Goal: Task Accomplishment & Management: Manage account settings

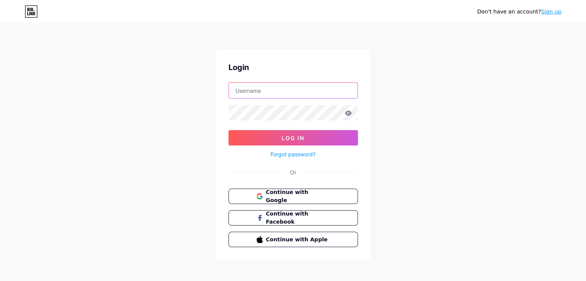
click at [281, 95] on input "text" at bounding box center [293, 90] width 129 height 15
click at [410, 89] on div "Don't have an account? Sign up Login Log In Forgot password? Or Continue with G…" at bounding box center [293, 142] width 586 height 284
click at [555, 11] on link "Sign up" at bounding box center [551, 11] width 20 height 6
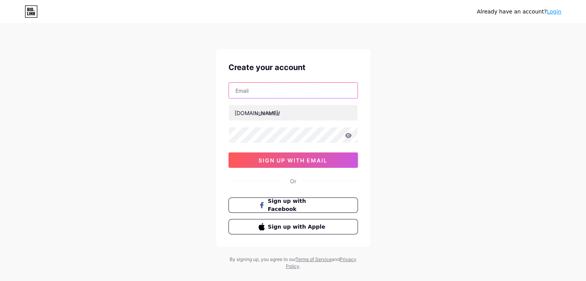
click at [267, 96] on input "text" at bounding box center [293, 90] width 129 height 15
type input "[EMAIL_ADDRESS][DOMAIN_NAME]"
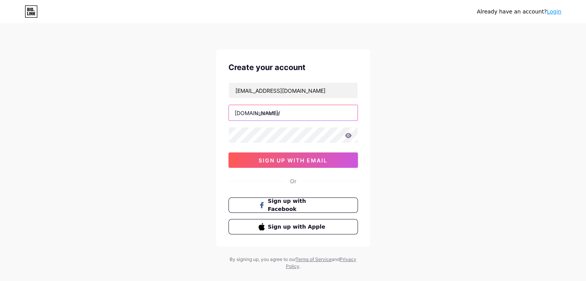
click at [277, 114] on input "text" at bounding box center [293, 112] width 129 height 15
type input "arsonal"
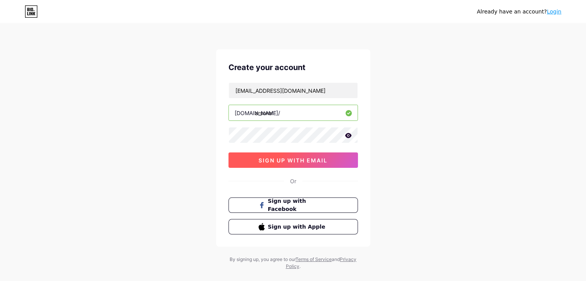
click at [296, 155] on button "sign up with email" at bounding box center [292, 160] width 129 height 15
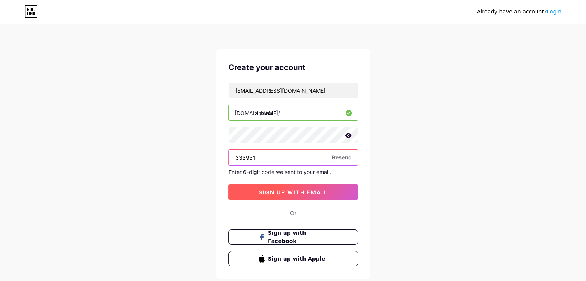
type input "333951"
click at [302, 196] on button "sign up with email" at bounding box center [292, 192] width 129 height 15
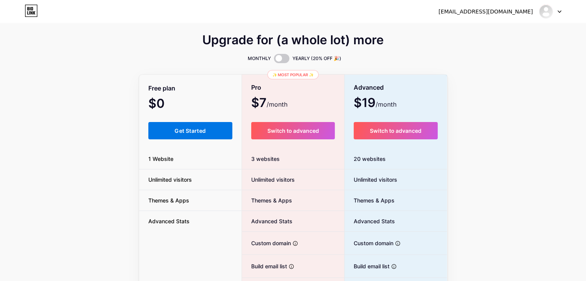
click at [198, 128] on span "Get Started" at bounding box center [190, 131] width 31 height 7
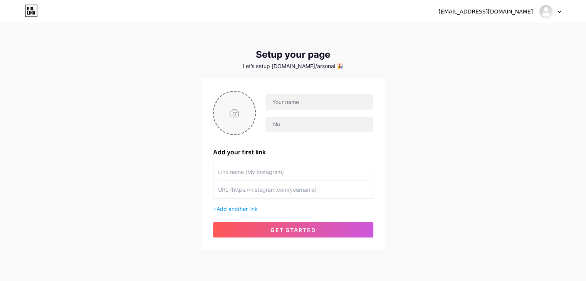
click at [241, 119] on input "file" at bounding box center [235, 113] width 42 height 43
type input "C:\fakepath\Austin Knoll - Fall Photoshoot (75 of 79).jpg"
click at [283, 99] on input "text" at bounding box center [318, 101] width 107 height 15
type input "ARSONAL"
click at [442, 131] on div "arsonalmgmt@gmail.com Dashboard Logout Setup your page Let’s setup bio.link/ars…" at bounding box center [293, 137] width 586 height 275
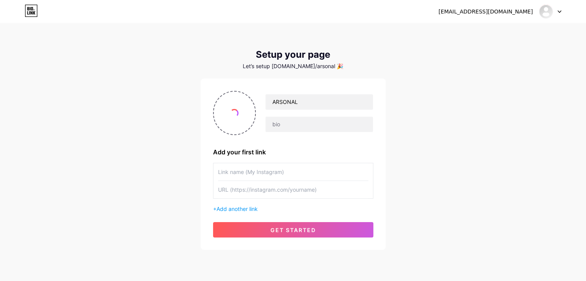
click at [297, 169] on input "text" at bounding box center [293, 171] width 150 height 17
type input "Instagram"
click at [301, 187] on input "text" at bounding box center [293, 189] width 150 height 17
type input "instagram.com/arsonalofficial"
click at [473, 166] on div "arsonalmgmt@gmail.com Dashboard Logout Setup your page Let’s setup bio.link/ars…" at bounding box center [293, 137] width 586 height 275
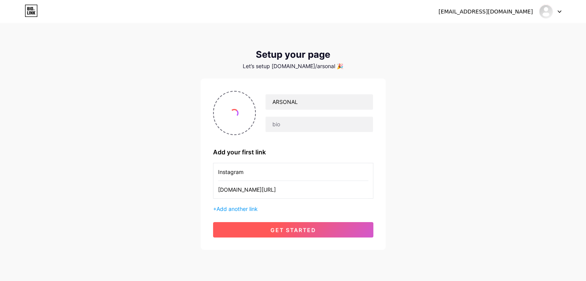
click at [299, 233] on button "get started" at bounding box center [293, 229] width 160 height 15
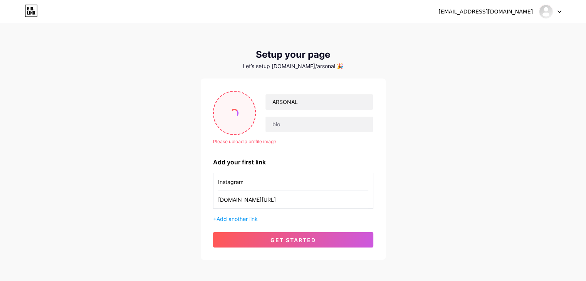
click at [228, 116] on input "file" at bounding box center [235, 113] width 42 height 43
type input "C:\fakepath\bbeb14153f86c9292026a21f387121e9.jpg"
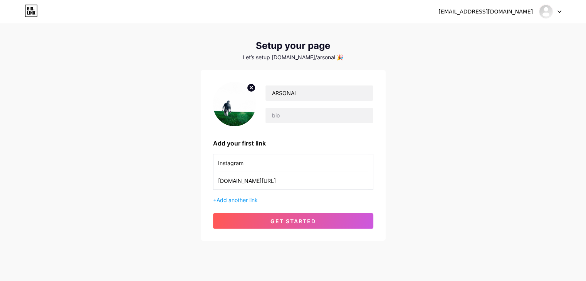
scroll to position [9, 0]
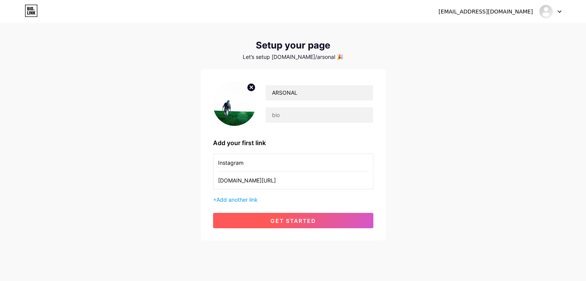
click at [303, 220] on span "get started" at bounding box center [292, 221] width 45 height 7
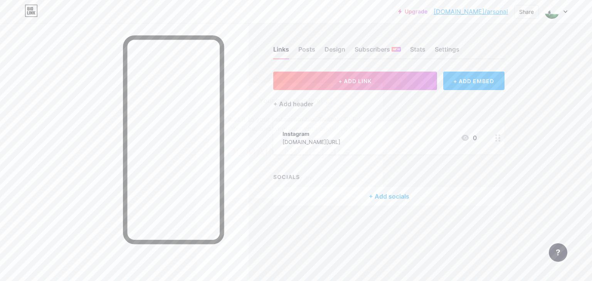
click at [329, 247] on div at bounding box center [296, 140] width 592 height 281
click at [337, 50] on div "Design" at bounding box center [334, 52] width 21 height 14
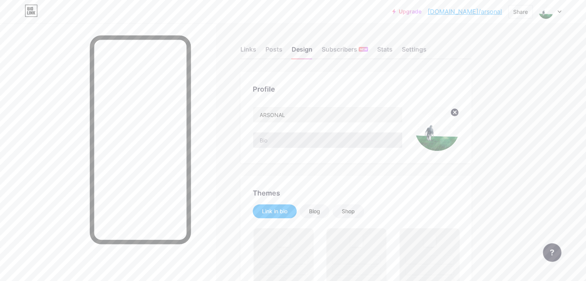
scroll to position [116, 0]
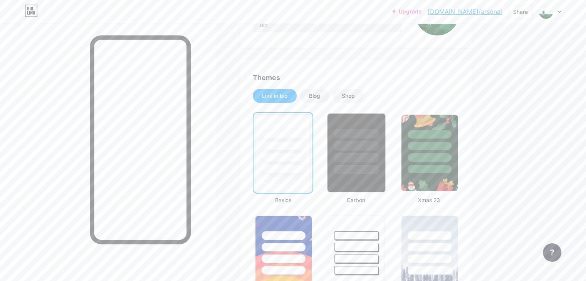
click at [379, 143] on div at bounding box center [356, 145] width 45 height 9
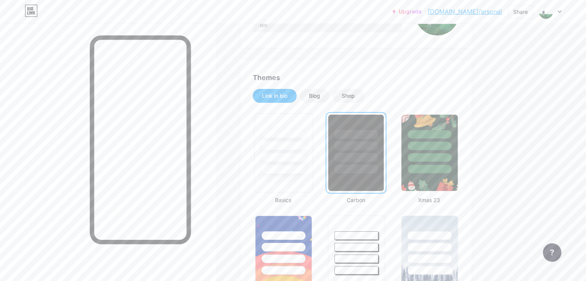
click at [306, 138] on div at bounding box center [283, 133] width 45 height 9
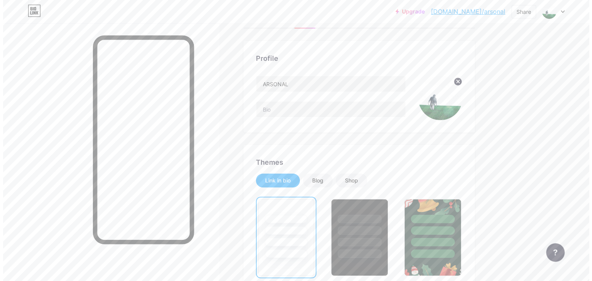
scroll to position [0, 0]
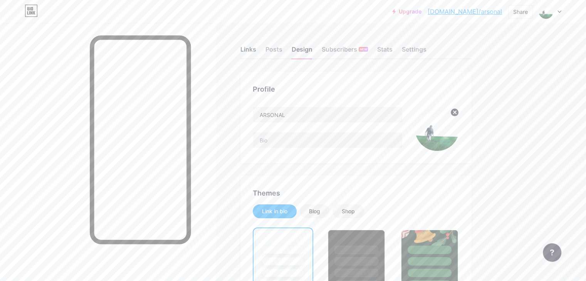
click at [256, 53] on div "Links" at bounding box center [248, 52] width 16 height 14
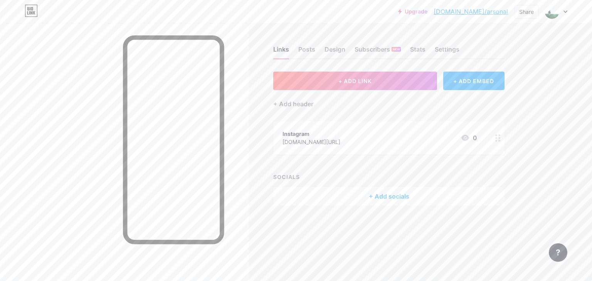
click at [393, 199] on div "+ Add socials" at bounding box center [388, 196] width 231 height 18
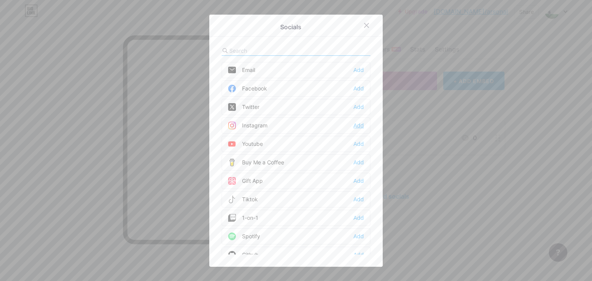
click at [356, 128] on div "Add" at bounding box center [358, 126] width 10 height 8
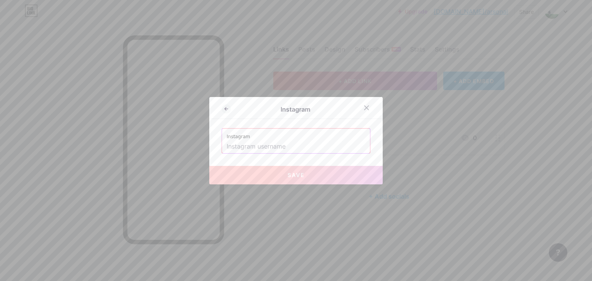
click at [289, 148] on input "text" at bounding box center [296, 146] width 139 height 13
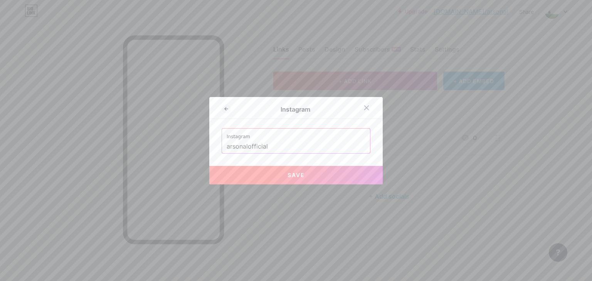
click at [305, 175] on button "Save" at bounding box center [295, 175] width 173 height 18
type input "https://instagram.com/arsonalofficial"
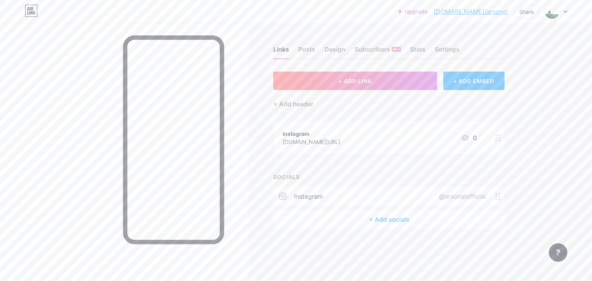
click at [388, 216] on div "+ Add socials" at bounding box center [388, 219] width 231 height 18
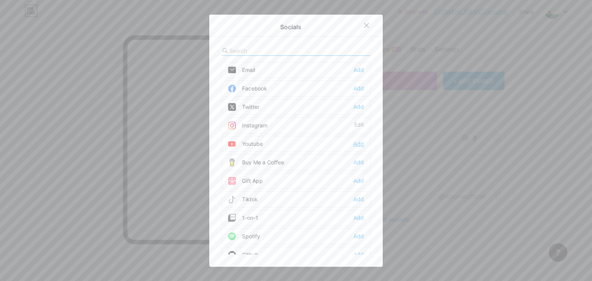
click at [357, 144] on div "Add" at bounding box center [358, 144] width 10 height 8
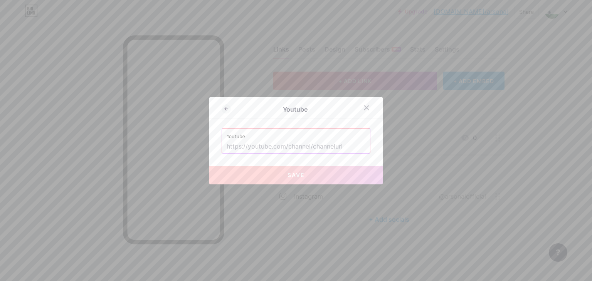
click at [299, 144] on input "text" at bounding box center [296, 146] width 139 height 13
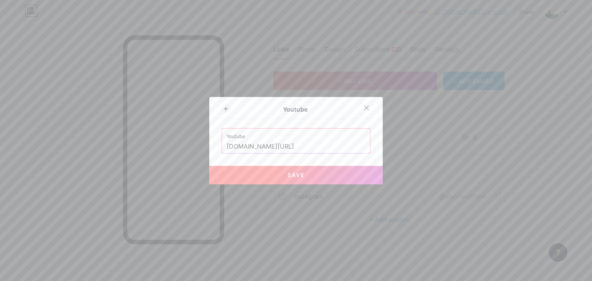
click at [275, 177] on button "Save" at bounding box center [295, 175] width 173 height 18
type input "[URL][DOMAIN_NAME]"
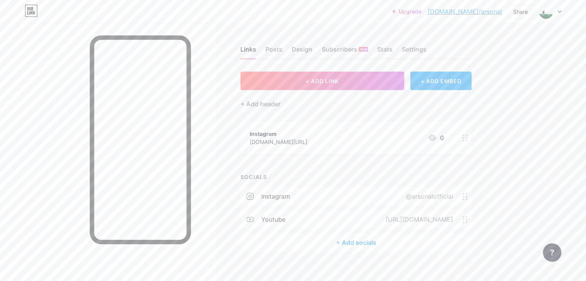
click at [385, 243] on div "+ Add socials" at bounding box center [355, 242] width 231 height 18
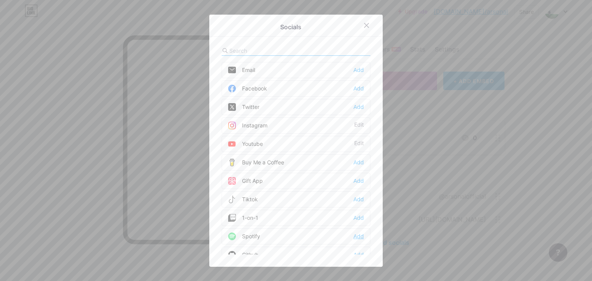
click at [360, 234] on div "Add" at bounding box center [358, 237] width 10 height 8
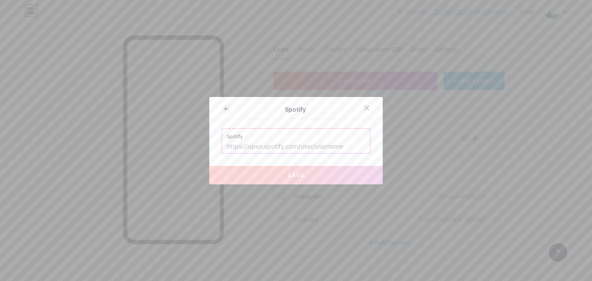
click at [276, 154] on div "Spotify Spotify Save" at bounding box center [295, 140] width 173 height 87
click at [296, 147] on input "text" at bounding box center [296, 146] width 139 height 13
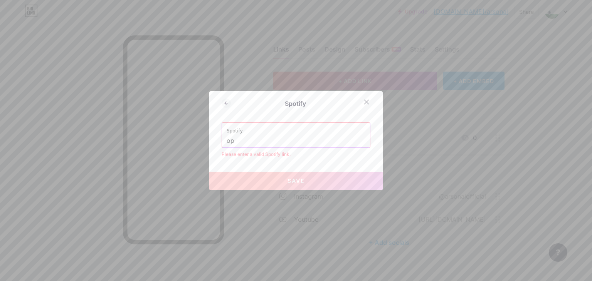
type input "o"
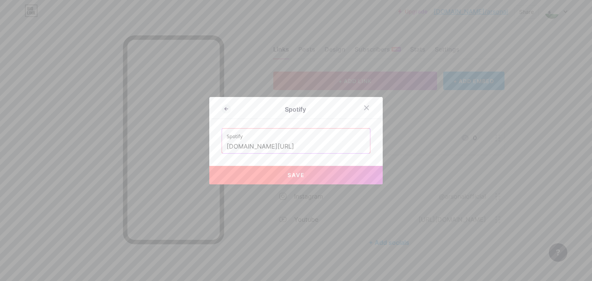
click at [315, 175] on button "Save" at bounding box center [295, 175] width 173 height 18
type input "[URL][DOMAIN_NAME]"
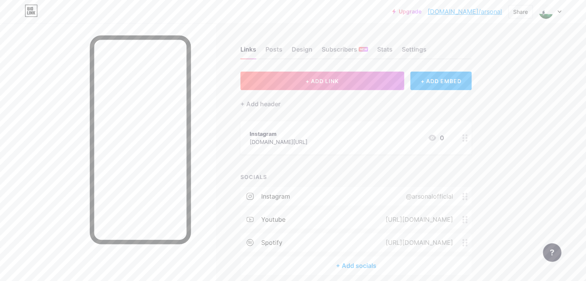
click at [399, 270] on div "+ Add socials" at bounding box center [355, 266] width 231 height 18
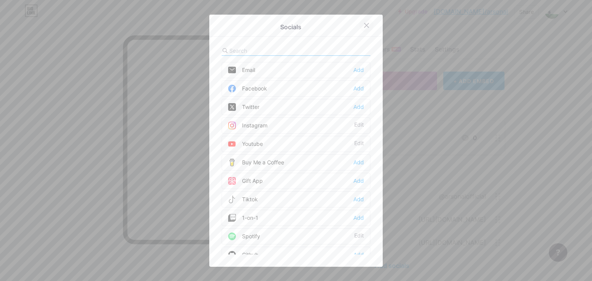
click at [363, 23] on icon at bounding box center [366, 25] width 6 height 6
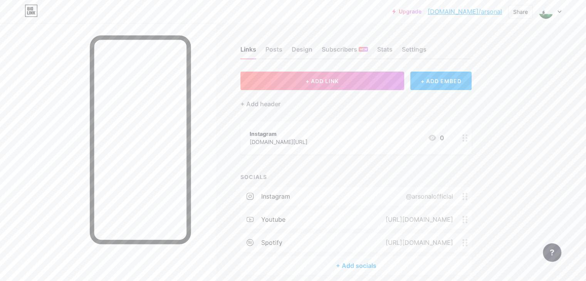
click at [472, 141] on div at bounding box center [464, 137] width 13 height 33
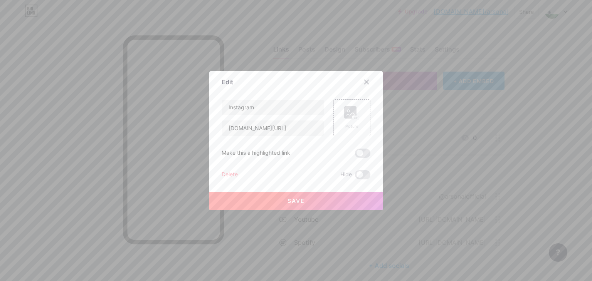
click at [232, 180] on div "Save" at bounding box center [295, 195] width 173 height 31
click at [227, 171] on div "Delete" at bounding box center [230, 174] width 16 height 9
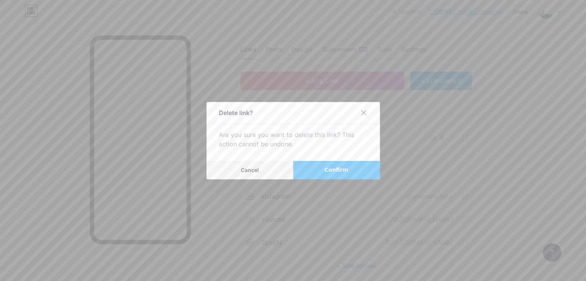
click at [337, 164] on button "Confirm" at bounding box center [336, 170] width 87 height 18
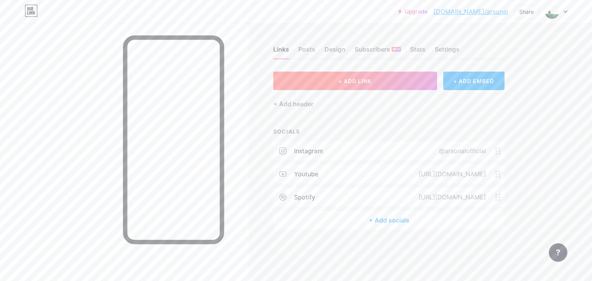
click at [373, 74] on button "+ ADD LINK" at bounding box center [355, 81] width 164 height 18
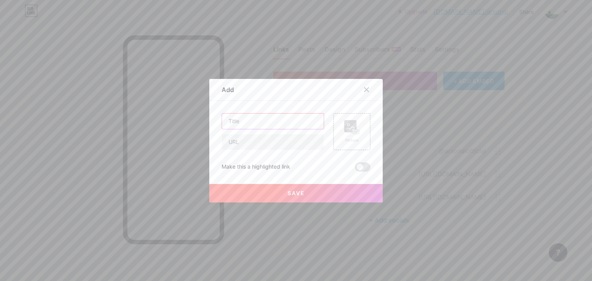
click at [236, 128] on input "text" at bounding box center [273, 121] width 102 height 15
type input "DISCOGRAPHY"
click at [237, 144] on input "text" at bounding box center [273, 141] width 102 height 15
paste input "[URL][DOMAIN_NAME]"
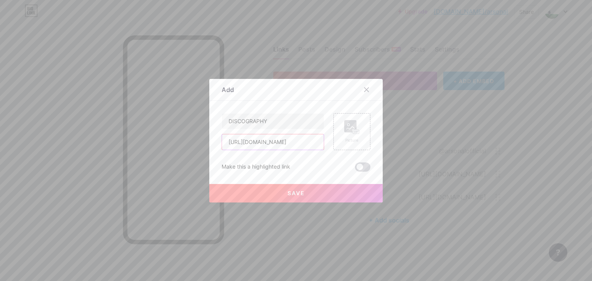
type input "[URL][DOMAIN_NAME]"
click at [357, 167] on span at bounding box center [362, 167] width 15 height 9
click at [355, 169] on input "checkbox" at bounding box center [355, 169] width 0 height 0
click at [358, 168] on span at bounding box center [362, 167] width 15 height 9
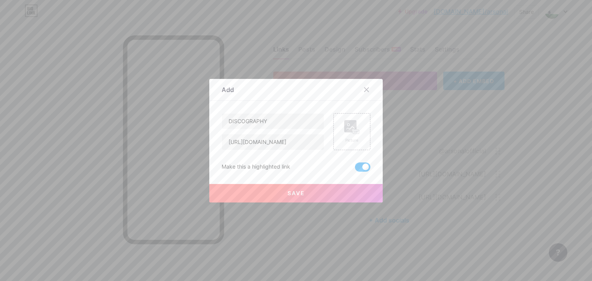
click at [355, 169] on input "checkbox" at bounding box center [355, 169] width 0 height 0
click at [359, 168] on span at bounding box center [362, 167] width 15 height 9
click at [355, 169] on input "checkbox" at bounding box center [355, 169] width 0 height 0
click at [322, 193] on button "Save" at bounding box center [295, 193] width 173 height 18
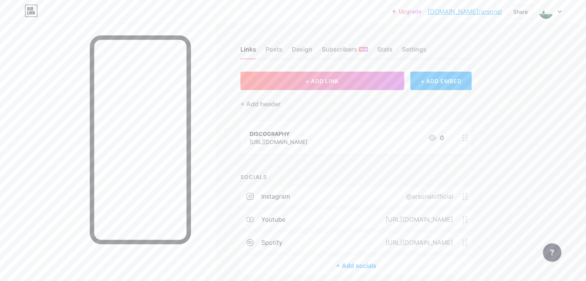
click at [472, 76] on div "+ ADD EMBED" at bounding box center [440, 81] width 61 height 18
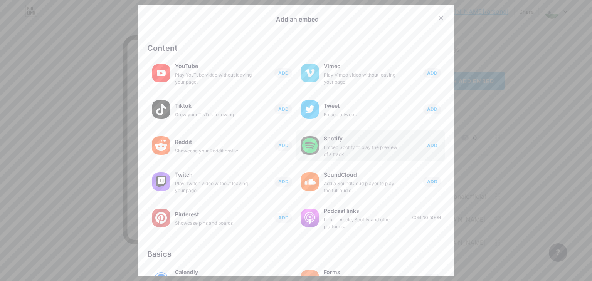
click at [429, 143] on span "ADD" at bounding box center [432, 145] width 10 height 7
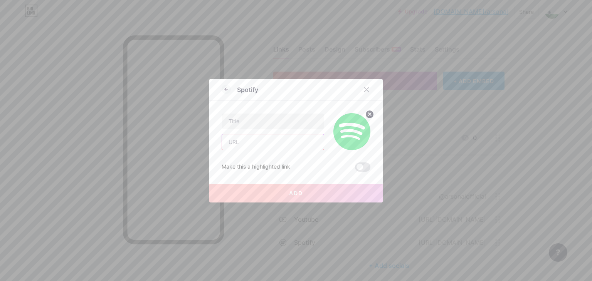
click at [242, 142] on input "text" at bounding box center [273, 141] width 102 height 15
paste input "[URL][DOMAIN_NAME]"
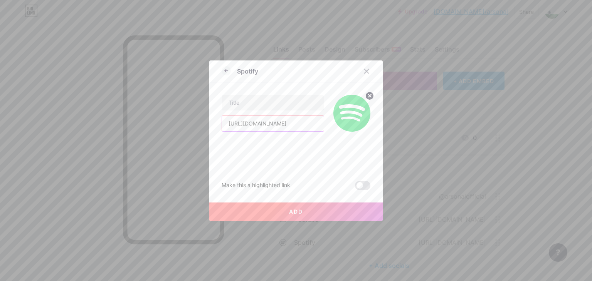
scroll to position [0, 153]
type input "[URL][DOMAIN_NAME]"
click at [231, 96] on input "text" at bounding box center [273, 102] width 102 height 15
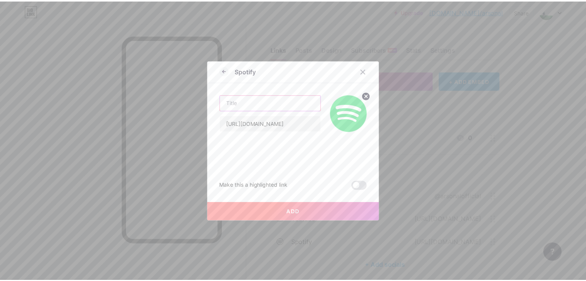
scroll to position [0, 0]
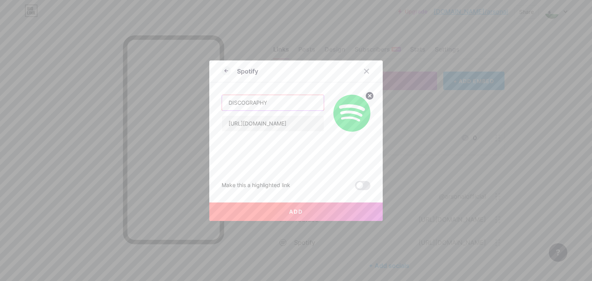
type input "DISCOGRAPHY"
click at [356, 181] on span at bounding box center [362, 185] width 15 height 9
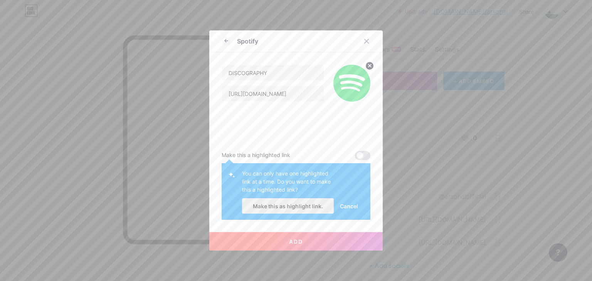
click at [295, 206] on span "Make this as highlight link." at bounding box center [288, 206] width 70 height 7
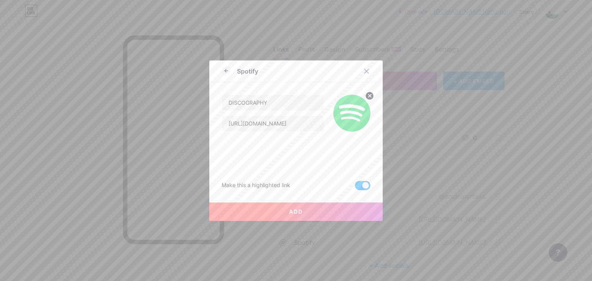
click at [325, 212] on button "Add" at bounding box center [295, 212] width 173 height 18
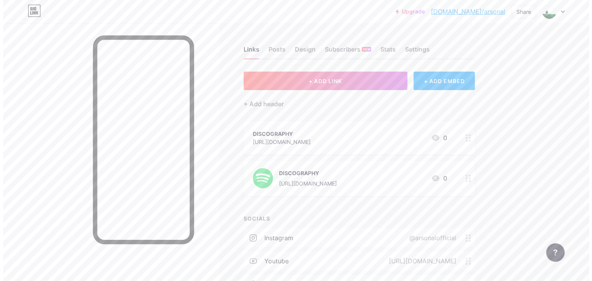
scroll to position [31, 0]
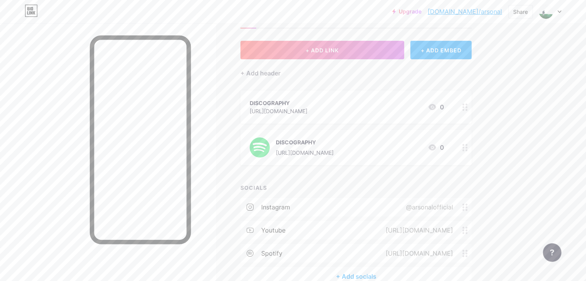
click at [307, 107] on div "[URL][DOMAIN_NAME]" at bounding box center [279, 111] width 58 height 8
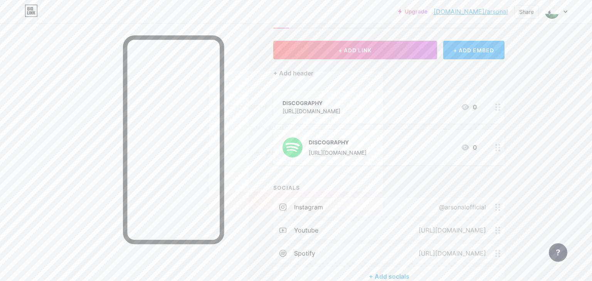
click at [228, 170] on div "Delete" at bounding box center [230, 174] width 16 height 9
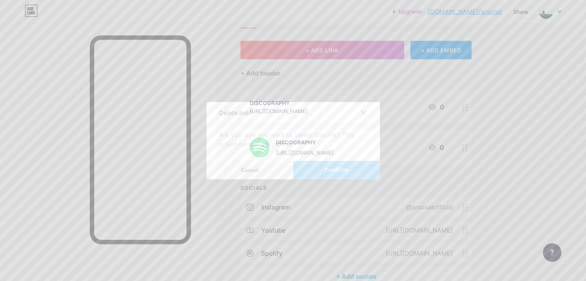
click at [365, 171] on button "Confirm" at bounding box center [336, 170] width 87 height 18
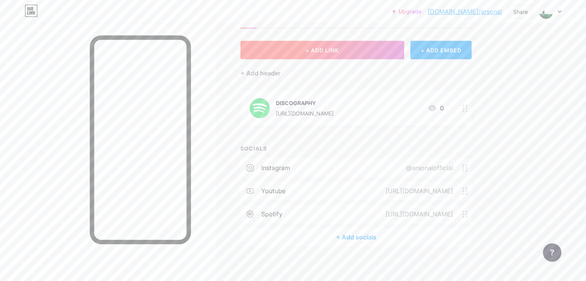
click at [360, 54] on button "+ ADD LINK" at bounding box center [322, 50] width 164 height 18
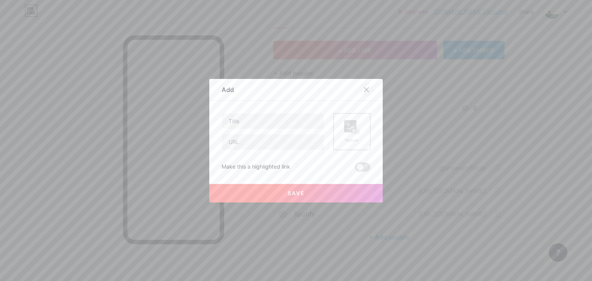
click at [365, 92] on icon at bounding box center [366, 90] width 6 height 6
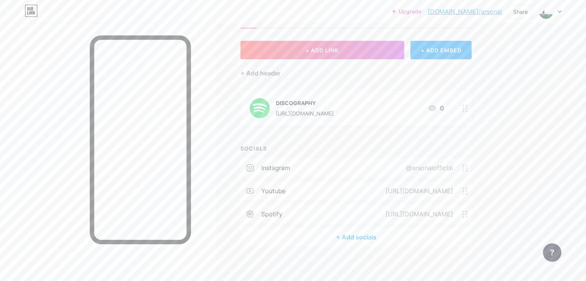
click at [472, 44] on div "+ ADD EMBED" at bounding box center [440, 50] width 61 height 18
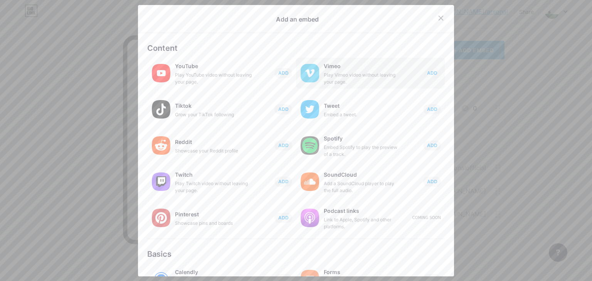
scroll to position [0, 0]
click at [439, 18] on icon at bounding box center [441, 18] width 4 height 4
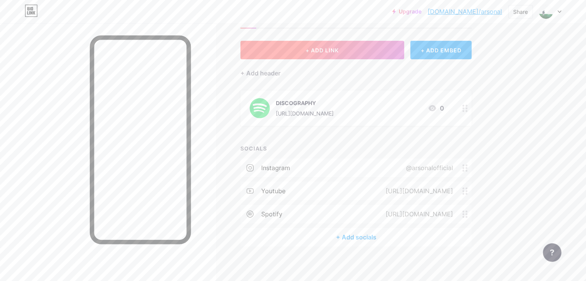
click at [382, 48] on button "+ ADD LINK" at bounding box center [322, 50] width 164 height 18
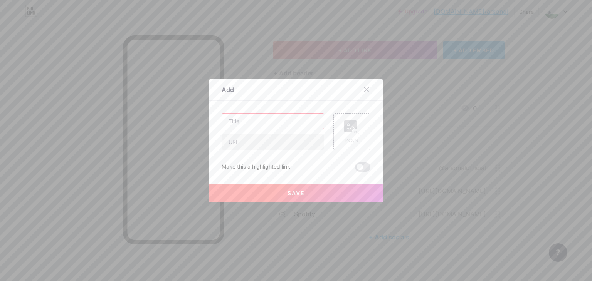
click at [259, 117] on input "text" at bounding box center [273, 121] width 102 height 15
type input "BEAT CATALOG"
click at [238, 144] on input "text" at bounding box center [273, 141] width 102 height 15
paste input "[URL][DOMAIN_NAME]"
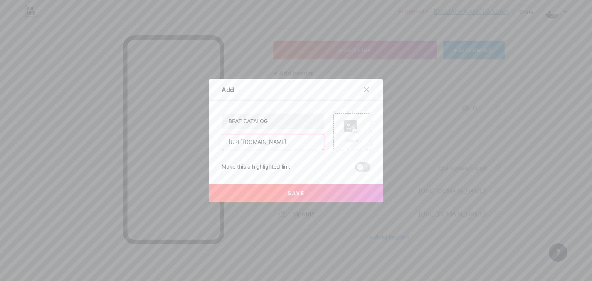
type input "[URL][DOMAIN_NAME]"
click at [298, 189] on button "Save" at bounding box center [295, 193] width 173 height 18
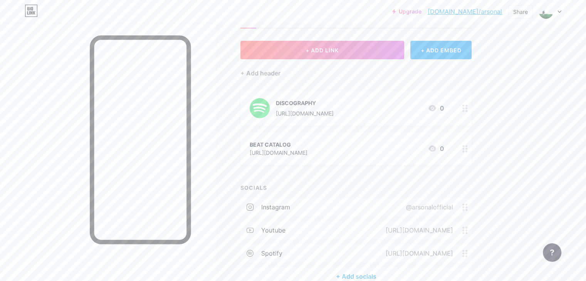
scroll to position [0, 0]
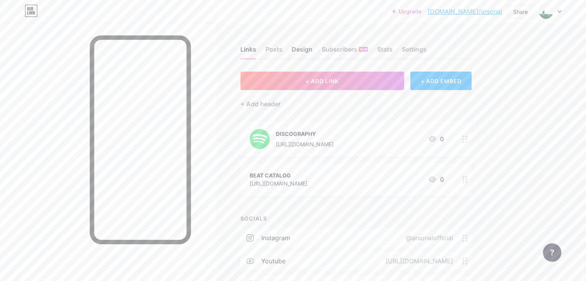
click at [312, 48] on div "Design" at bounding box center [302, 52] width 21 height 14
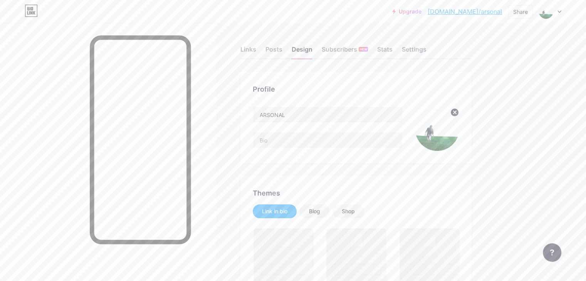
click at [459, 131] on img at bounding box center [437, 129] width 44 height 44
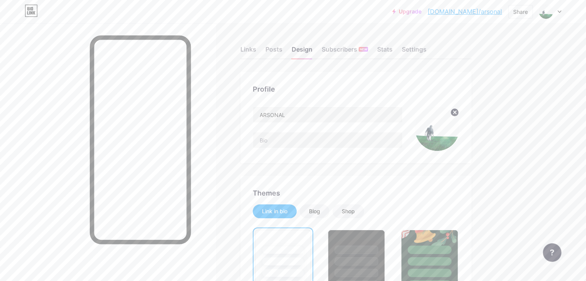
click at [459, 111] on circle at bounding box center [454, 112] width 8 height 8
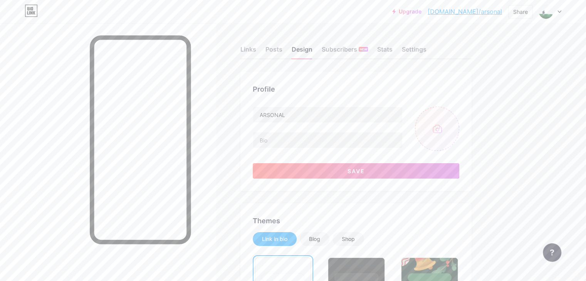
click at [459, 128] on input "file" at bounding box center [437, 129] width 44 height 44
type input "C:\fakepath\Austin Knoll - Fall Photoshoot (75 of 79).jpg"
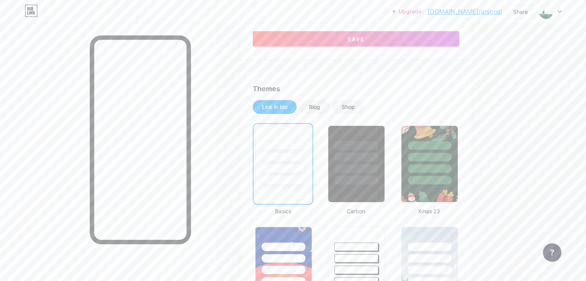
scroll to position [57, 0]
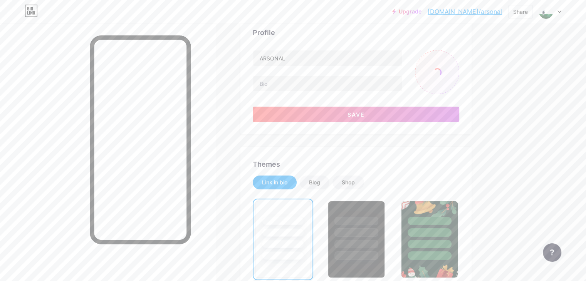
click at [468, 9] on link "[DOMAIN_NAME]/arsonal" at bounding box center [465, 11] width 74 height 9
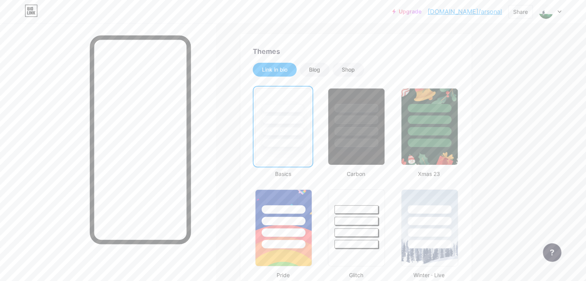
scroll to position [0, 0]
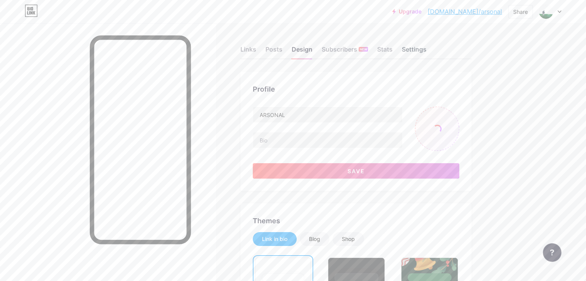
click at [426, 49] on div "Settings" at bounding box center [414, 52] width 25 height 14
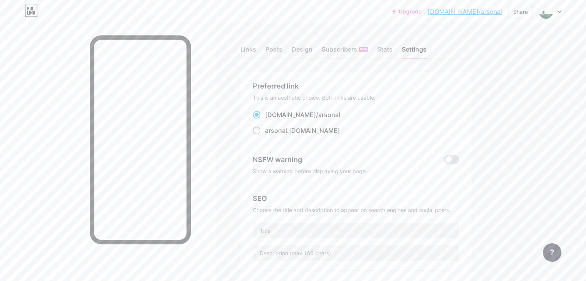
click at [290, 126] on label "arsonal .bio.link" at bounding box center [296, 130] width 87 height 9
click at [270, 135] on input "arsonal .bio.link" at bounding box center [267, 137] width 5 height 5
radio input "true"
click at [454, 87] on div "Preferred link" at bounding box center [356, 86] width 206 height 10
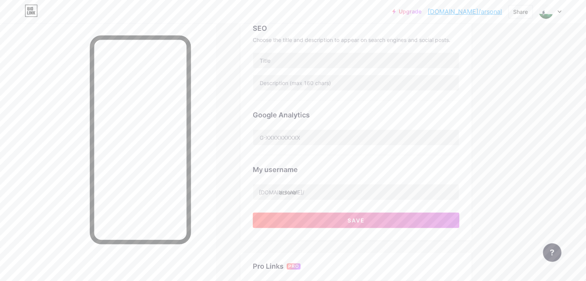
scroll to position [173, 0]
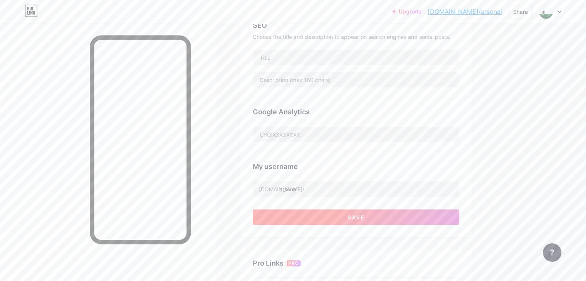
click at [365, 214] on span "Save" at bounding box center [355, 217] width 17 height 7
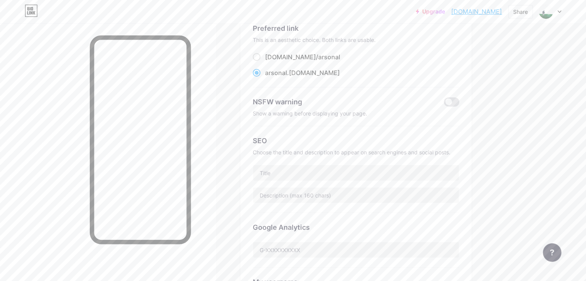
scroll to position [0, 0]
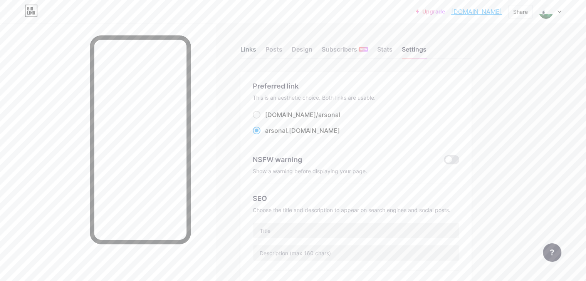
click at [256, 51] on div "Links" at bounding box center [248, 52] width 16 height 14
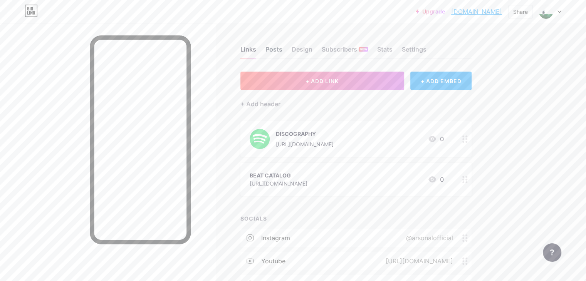
click at [282, 49] on div "Posts" at bounding box center [273, 52] width 17 height 14
click at [312, 47] on div "Design" at bounding box center [302, 52] width 21 height 14
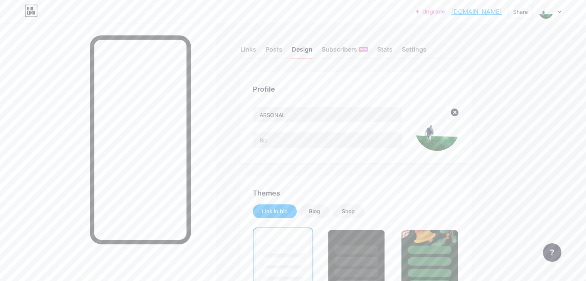
click at [459, 124] on img at bounding box center [437, 129] width 44 height 44
click at [459, 144] on img at bounding box center [437, 129] width 44 height 44
click at [459, 114] on circle at bounding box center [454, 112] width 8 height 8
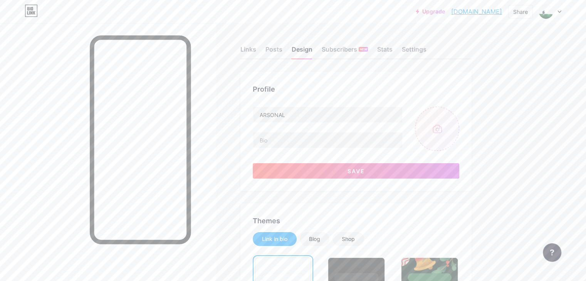
click at [459, 131] on input "file" at bounding box center [437, 129] width 44 height 44
type input "C:\fakepath\Untitled design.jpg"
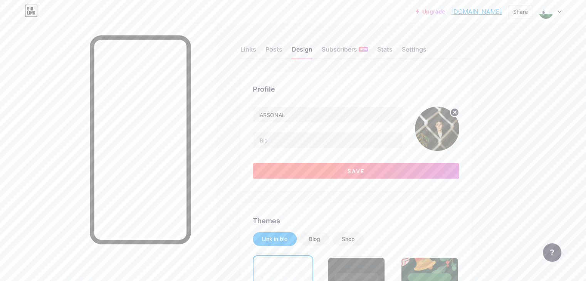
click at [409, 168] on button "Save" at bounding box center [356, 170] width 206 height 15
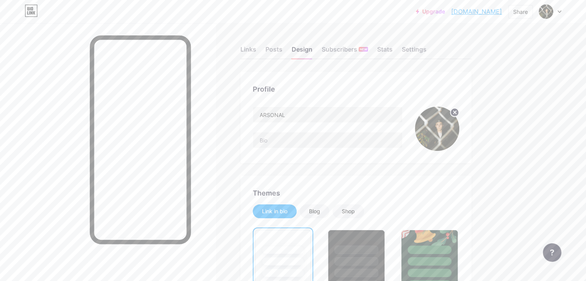
click at [459, 137] on img at bounding box center [437, 129] width 44 height 44
click at [459, 110] on circle at bounding box center [454, 112] width 8 height 8
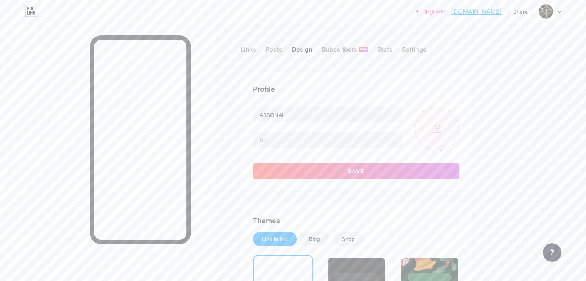
click at [459, 124] on input "file" at bounding box center [437, 129] width 44 height 44
type input "C:\fakepath\Untitled design.png"
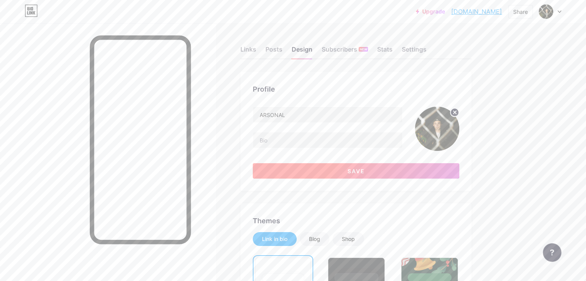
click at [443, 171] on button "Save" at bounding box center [356, 170] width 206 height 15
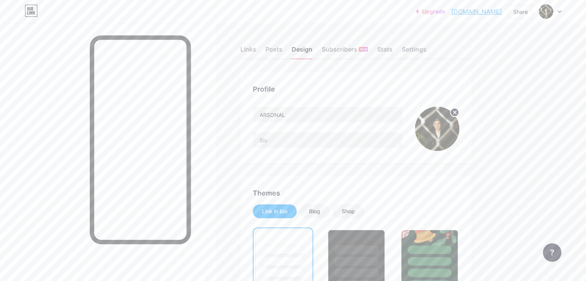
click at [292, 53] on div "Links Posts Design Subscribers NEW Stats Settings" at bounding box center [355, 45] width 231 height 27
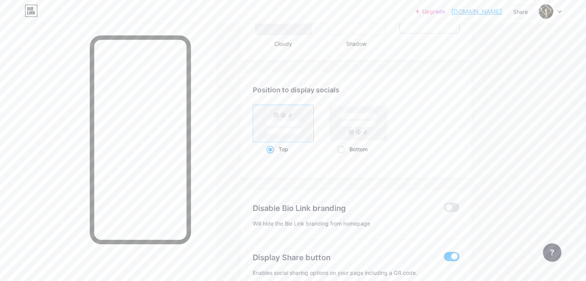
scroll to position [990, 0]
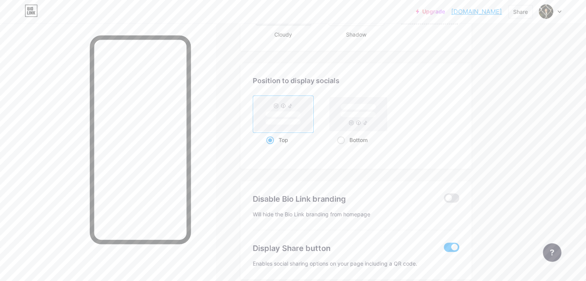
click at [459, 243] on span at bounding box center [451, 247] width 15 height 9
click at [444, 249] on input "checkbox" at bounding box center [444, 249] width 0 height 0
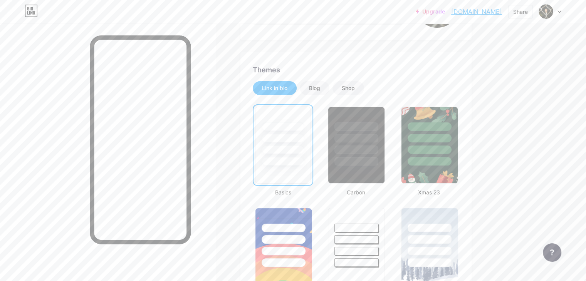
scroll to position [0, 0]
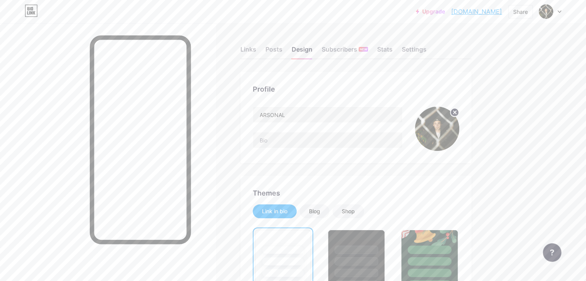
click at [325, 128] on div "ARSONAL" at bounding box center [328, 129] width 150 height 44
click at [342, 136] on input "text" at bounding box center [327, 140] width 149 height 15
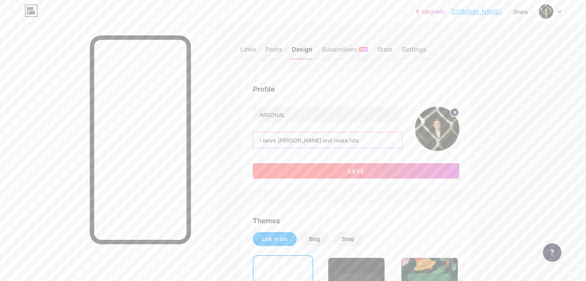
type input "i serve [PERSON_NAME] and make hits."
click at [410, 173] on button "Save" at bounding box center [356, 170] width 206 height 15
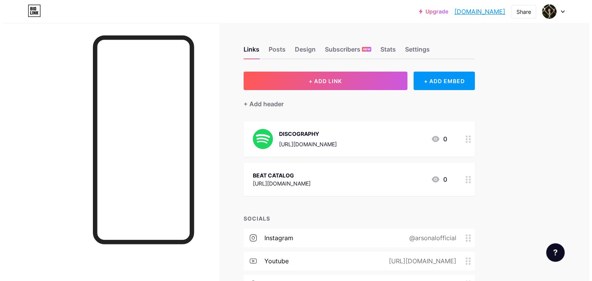
scroll to position [73, 0]
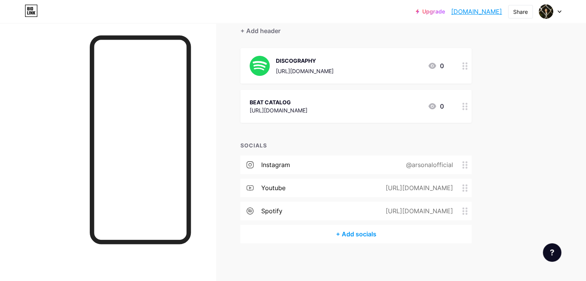
click at [471, 192] on div "youtube [URL][DOMAIN_NAME]" at bounding box center [355, 188] width 231 height 18
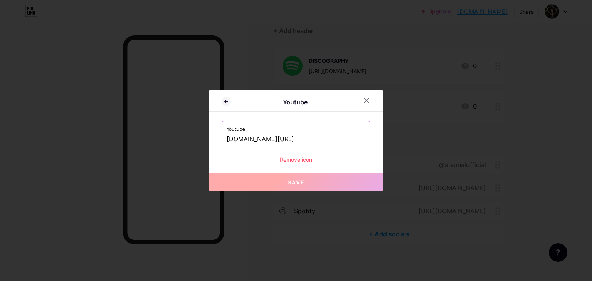
drag, startPoint x: 317, startPoint y: 140, endPoint x: 197, endPoint y: 124, distance: 120.8
click at [197, 124] on div "Youtube Youtube [DOMAIN_NAME][URL] Remove icon Save" at bounding box center [296, 140] width 592 height 281
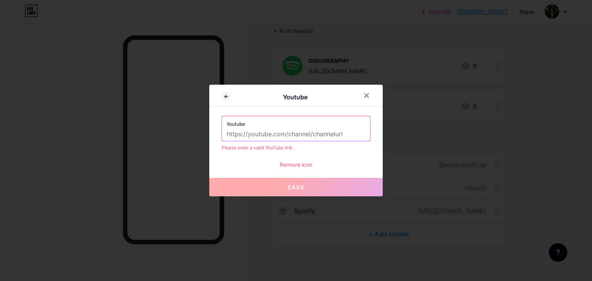
paste input "[URL][DOMAIN_NAME]"
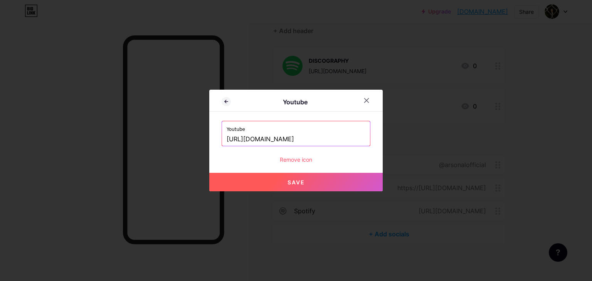
scroll to position [0, 53]
type input "[URL][DOMAIN_NAME]"
click at [317, 181] on button "Save" at bounding box center [295, 182] width 173 height 18
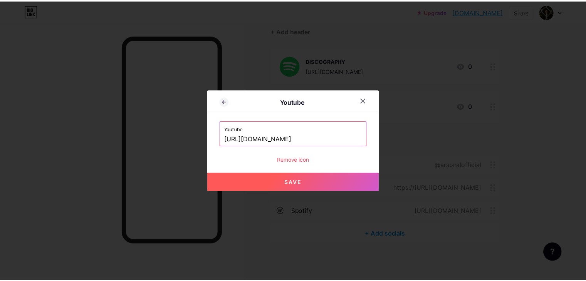
scroll to position [0, 0]
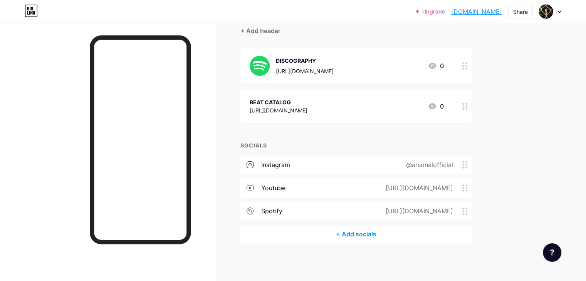
click at [462, 208] on div "[URL][DOMAIN_NAME]" at bounding box center [417, 210] width 89 height 9
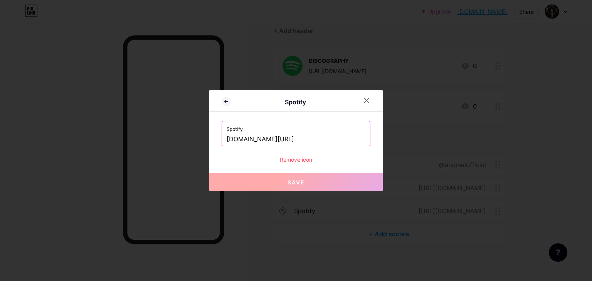
drag, startPoint x: 313, startPoint y: 141, endPoint x: 227, endPoint y: 132, distance: 86.4
click at [227, 132] on div "Spotify [DOMAIN_NAME][URL]" at bounding box center [296, 133] width 148 height 25
type input "o"
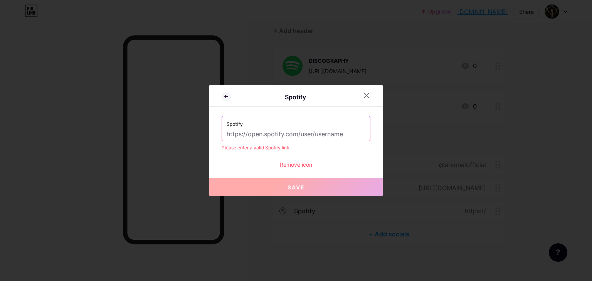
click at [299, 165] on div "Remove icon" at bounding box center [296, 165] width 149 height 8
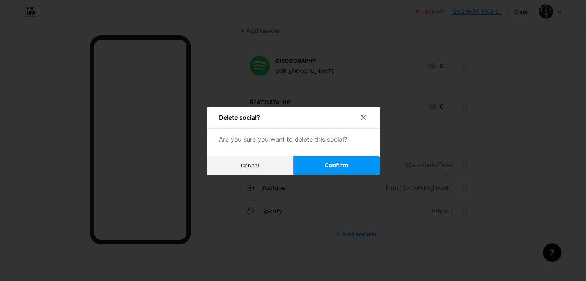
click at [348, 161] on button "Confirm" at bounding box center [336, 165] width 87 height 18
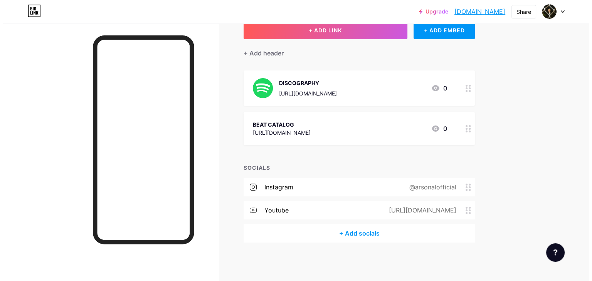
scroll to position [50, 0]
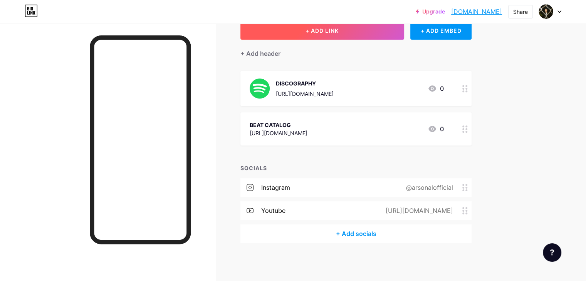
click at [404, 37] on button "+ ADD LINK" at bounding box center [322, 30] width 164 height 18
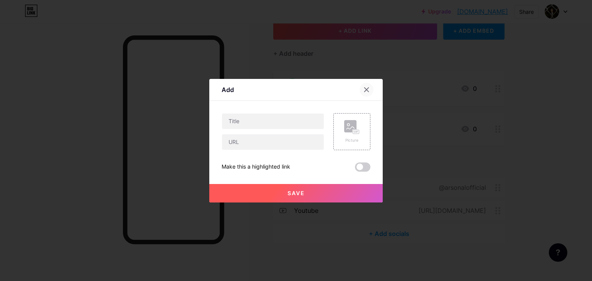
click at [370, 88] on div at bounding box center [366, 90] width 14 height 14
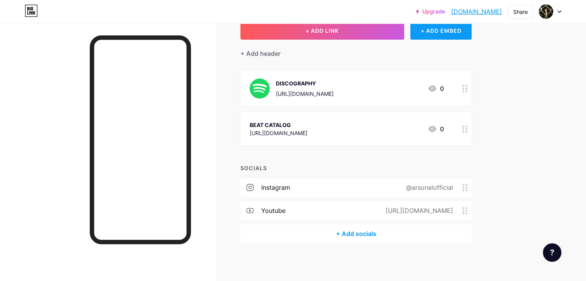
click at [472, 38] on div "+ ADD EMBED" at bounding box center [440, 30] width 61 height 18
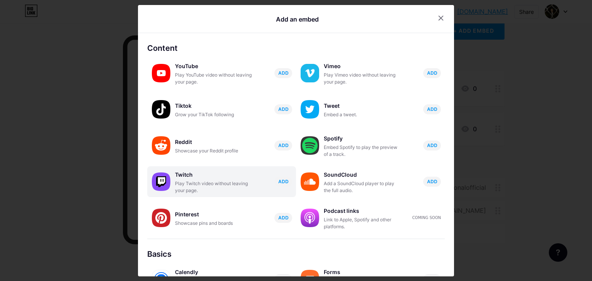
scroll to position [121, 0]
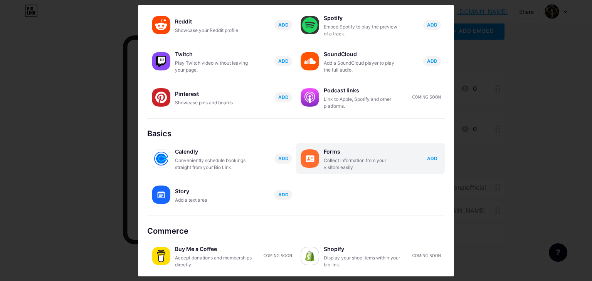
click at [427, 155] on span "ADD" at bounding box center [432, 158] width 10 height 7
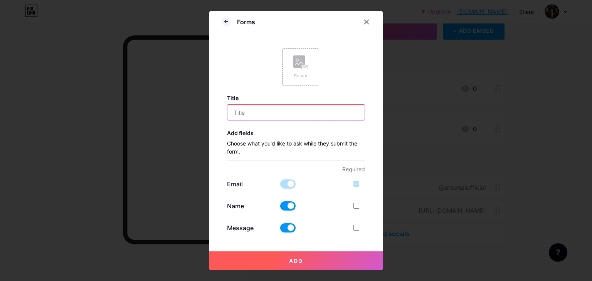
click at [285, 114] on input "text" at bounding box center [296, 112] width 138 height 15
type input "CONTACT"
click at [353, 204] on div at bounding box center [356, 206] width 6 height 6
click at [365, 210] on input "checkbox" at bounding box center [367, 212] width 5 height 5
checkbox input "true"
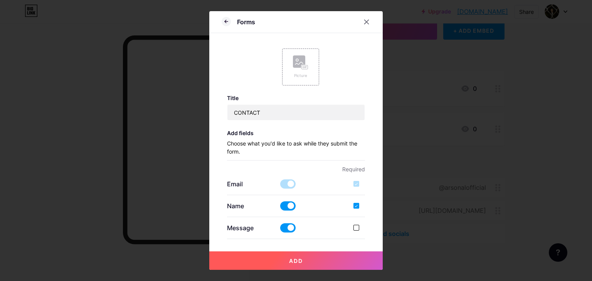
click at [358, 229] on label at bounding box center [359, 228] width 12 height 8
click at [365, 232] on input "checkbox" at bounding box center [367, 234] width 5 height 5
checkbox input "true"
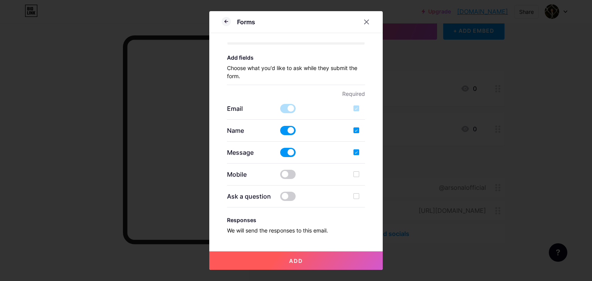
click at [350, 171] on div "Mobile" at bounding box center [296, 174] width 138 height 9
click at [353, 173] on div at bounding box center [356, 174] width 6 height 6
click at [280, 170] on label at bounding box center [287, 174] width 15 height 9
click at [280, 176] on input "checkbox" at bounding box center [280, 176] width 0 height 0
click at [353, 176] on div at bounding box center [356, 174] width 6 height 6
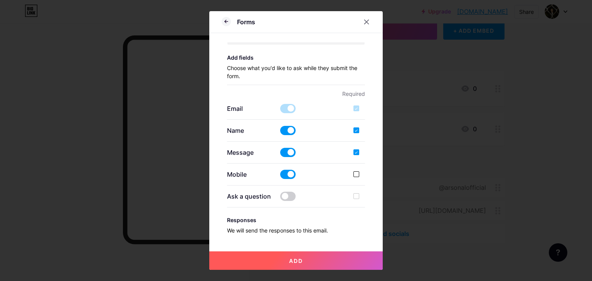
click at [365, 178] on input "checkbox" at bounding box center [367, 180] width 5 height 5
checkbox input "true"
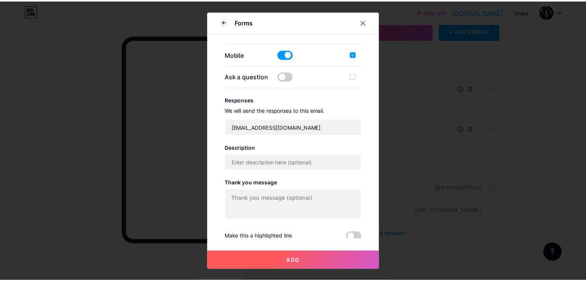
scroll to position [197, 0]
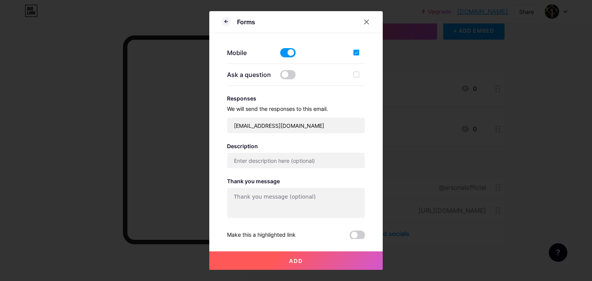
click at [328, 260] on button "Add" at bounding box center [295, 261] width 173 height 18
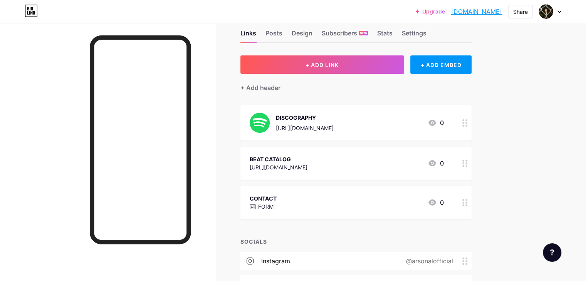
scroll to position [15, 0]
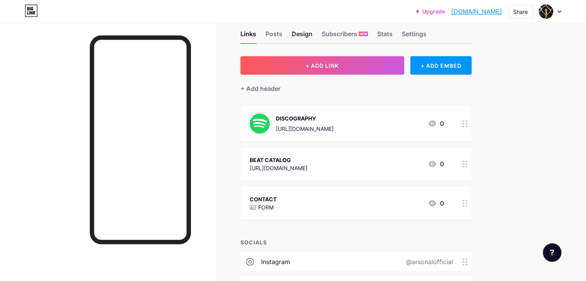
click at [312, 29] on div "Design" at bounding box center [302, 36] width 21 height 14
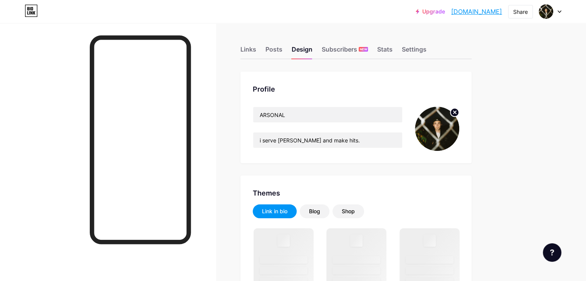
click at [332, 34] on div "Links Posts Design Subscribers NEW Stats Settings" at bounding box center [355, 45] width 231 height 27
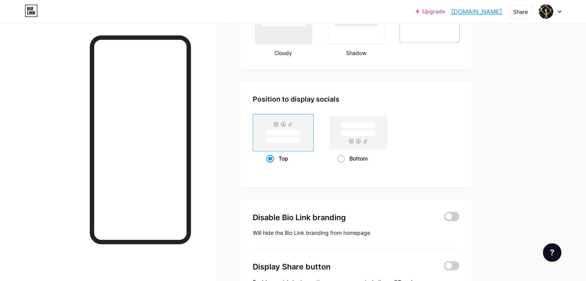
scroll to position [816, 0]
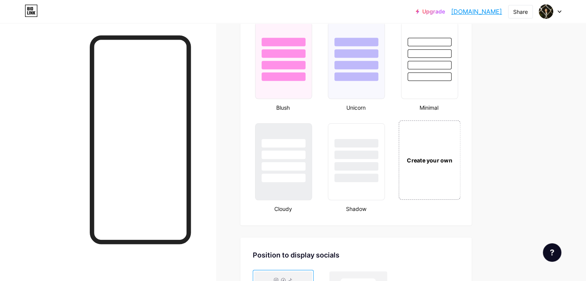
click at [460, 152] on div "Create your own" at bounding box center [429, 159] width 62 height 79
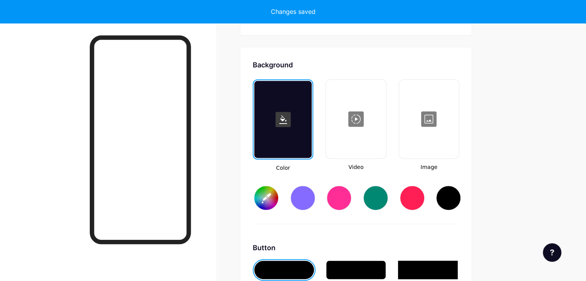
type input "#ffffff"
type input "#000000"
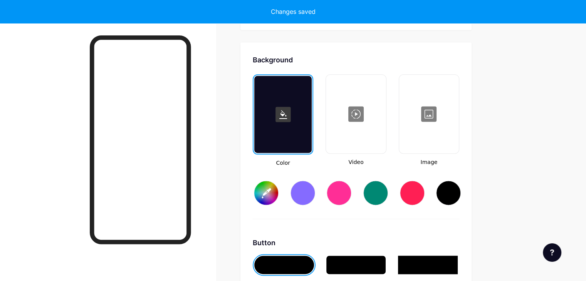
scroll to position [1020, 0]
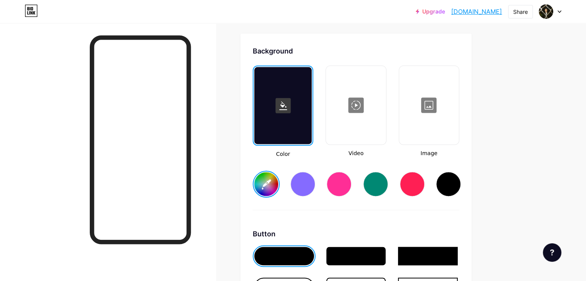
click at [472, 186] on div "Background Color Video Image #ffffff Button #000000 Font Inter Poppins EB Garam…" at bounding box center [355, 274] width 231 height 481
click at [461, 182] on div at bounding box center [448, 184] width 25 height 25
type input "#000000"
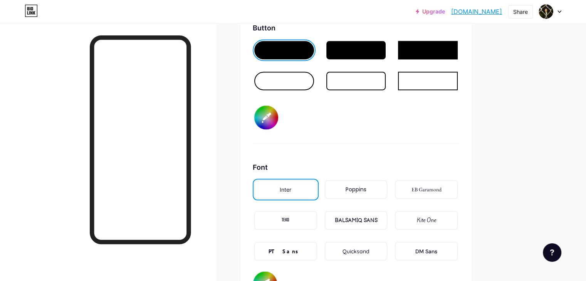
scroll to position [1227, 0]
click at [314, 84] on div at bounding box center [284, 80] width 60 height 18
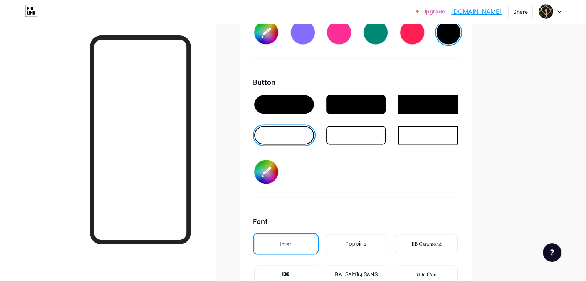
scroll to position [1111, 0]
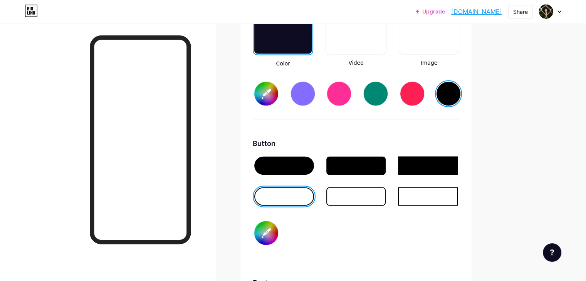
click at [386, 197] on div at bounding box center [356, 196] width 60 height 18
click at [278, 234] on input "#000000" at bounding box center [266, 233] width 24 height 24
type input "#ffffff"
click at [399, 236] on div "Button #ffffff" at bounding box center [356, 198] width 206 height 121
click at [314, 167] on div at bounding box center [284, 165] width 60 height 18
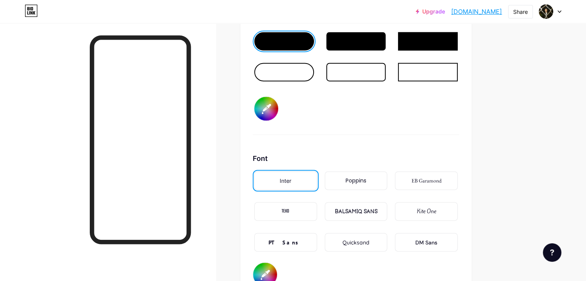
scroll to position [1268, 0]
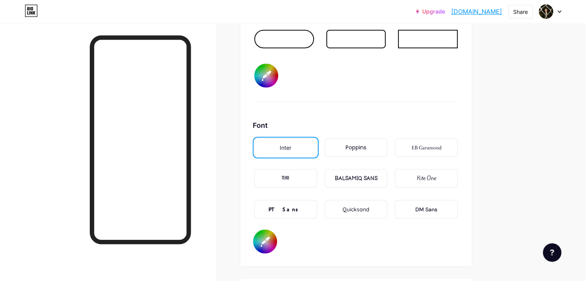
click at [317, 181] on div "TEKO" at bounding box center [285, 178] width 63 height 18
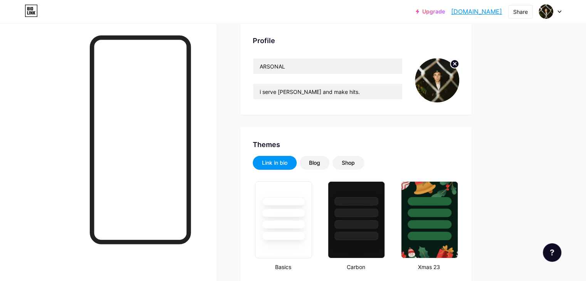
scroll to position [0, 0]
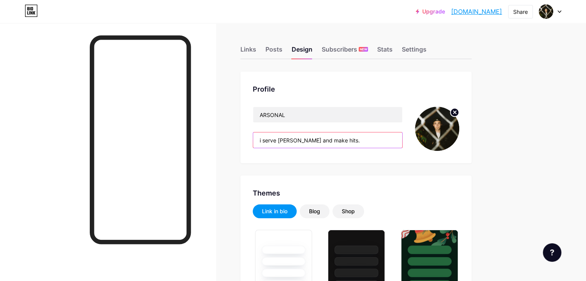
drag, startPoint x: 378, startPoint y: 134, endPoint x: 273, endPoint y: 123, distance: 105.7
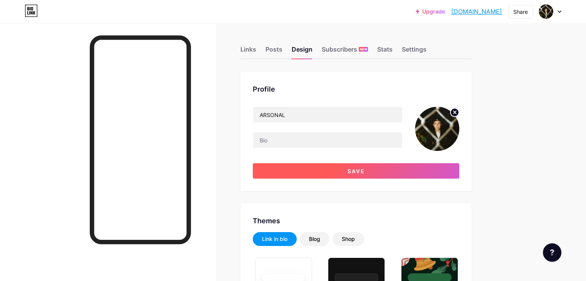
click at [424, 169] on button "Save" at bounding box center [356, 170] width 206 height 15
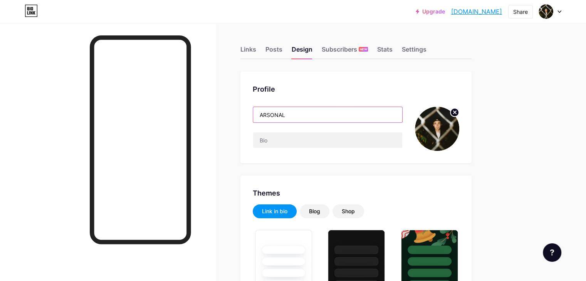
drag, startPoint x: 334, startPoint y: 119, endPoint x: 275, endPoint y: 110, distance: 59.7
click at [275, 110] on div "Profile ARSONAL" at bounding box center [355, 118] width 231 height 92
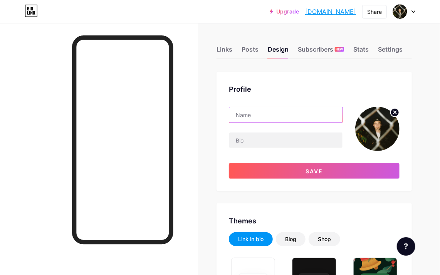
paste input "‎"
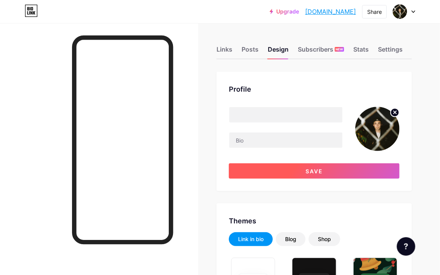
click at [322, 168] on span "Save" at bounding box center [313, 171] width 17 height 7
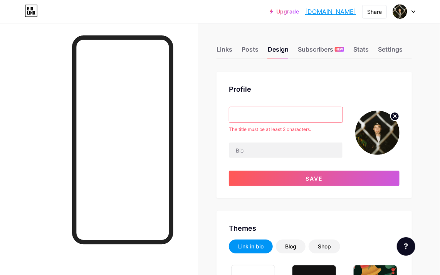
click at [304, 114] on input "‎" at bounding box center [285, 114] width 113 height 15
paste input "‎"
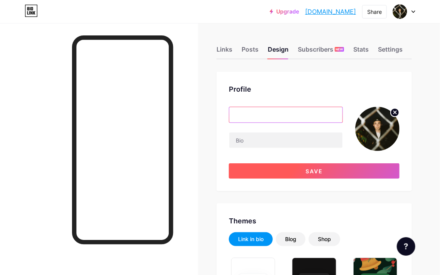
type input "‎ ‎"
click at [336, 168] on button "Save" at bounding box center [314, 170] width 171 height 15
